Goal: Task Accomplishment & Management: Complete application form

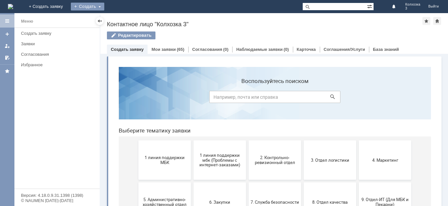
click at [104, 6] on div "Создать" at bounding box center [87, 7] width 33 height 8
click at [122, 19] on link "Заявка" at bounding box center [97, 20] width 50 height 8
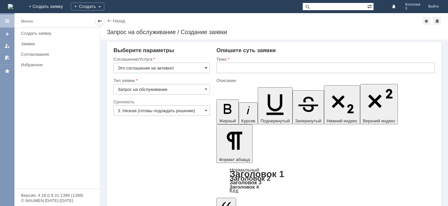
click at [207, 67] on span at bounding box center [206, 67] width 3 height 5
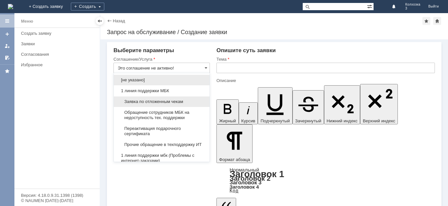
click at [168, 97] on div "Заявка по отложенным чекам" at bounding box center [162, 101] width 96 height 10
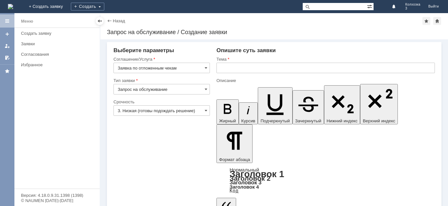
type input "Заявка по отложенным чекам"
click at [206, 110] on span at bounding box center [206, 110] width 3 height 5
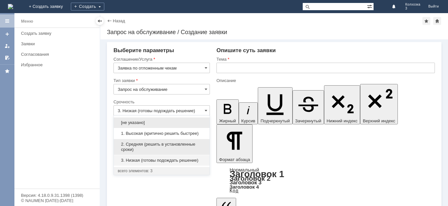
click at [171, 143] on span "2. Средняя (решить в установленные сроки)" at bounding box center [162, 147] width 88 height 10
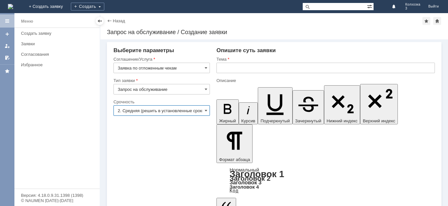
type input "2. Средняя (решить в установленные сроки)"
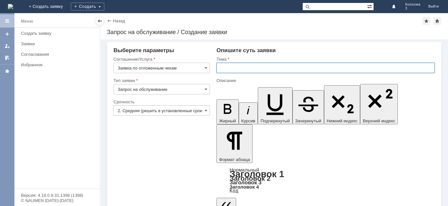
click at [222, 69] on input "text" at bounding box center [325, 68] width 218 height 10
type input "отложенные чеки"
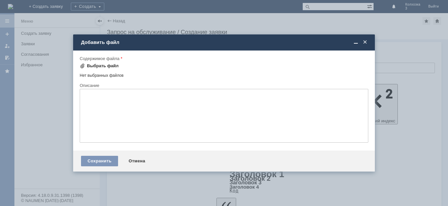
click at [80, 67] on span at bounding box center [82, 65] width 5 height 5
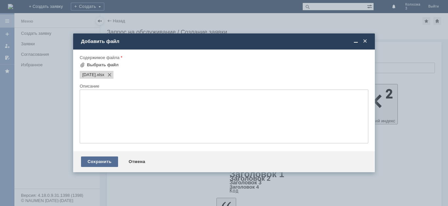
click at [105, 163] on div "Сохранить" at bounding box center [99, 161] width 37 height 10
